Goal: Register for event/course

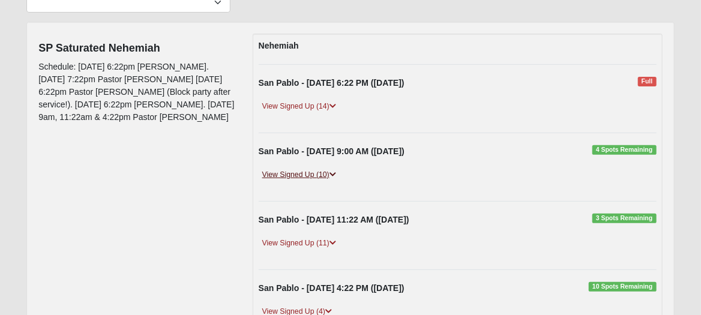
scroll to position [180, 0]
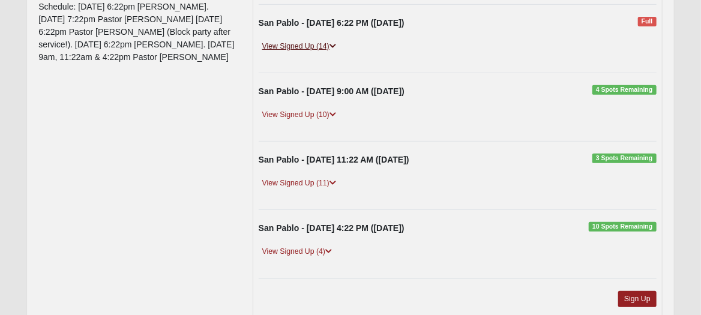
click at [332, 47] on icon at bounding box center [332, 46] width 7 height 7
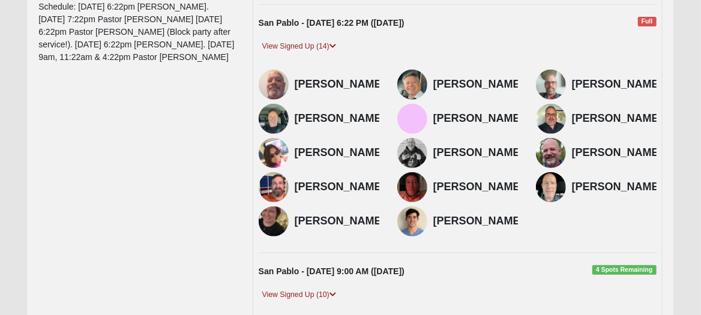
scroll to position [240, 0]
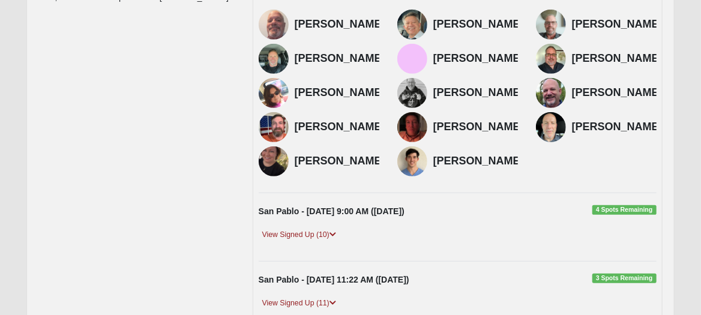
click at [289, 176] on img at bounding box center [274, 161] width 30 height 30
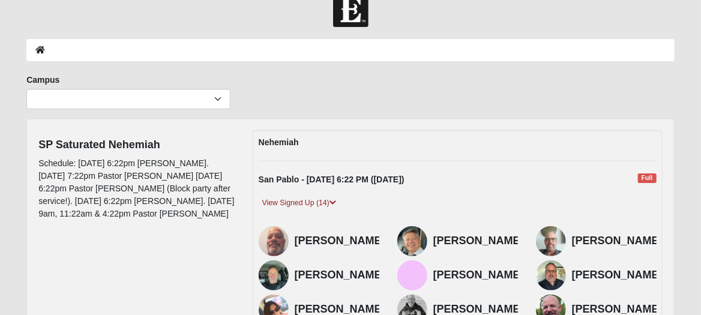
scroll to position [0, 0]
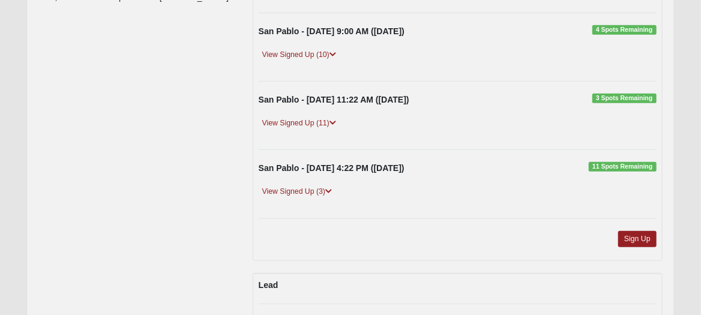
scroll to position [120, 0]
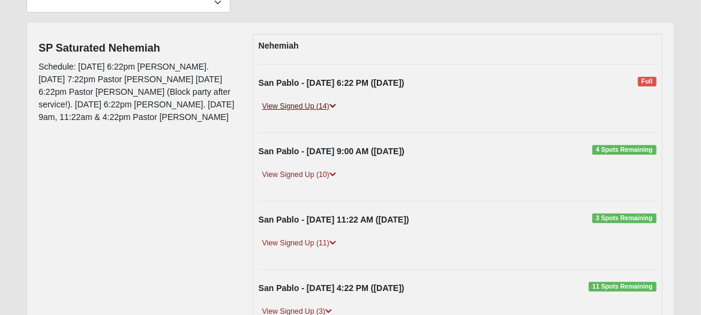
click at [332, 104] on icon at bounding box center [332, 106] width 7 height 7
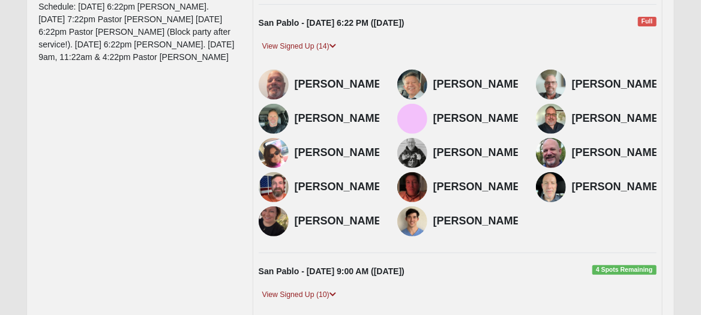
scroll to position [240, 0]
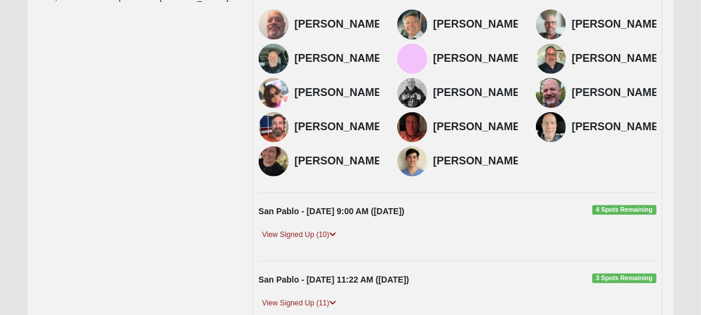
click at [572, 65] on h4 "[PERSON_NAME]" at bounding box center [617, 58] width 91 height 13
